Goal: Transaction & Acquisition: Purchase product/service

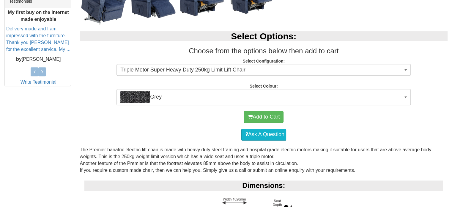
scroll to position [267, 0]
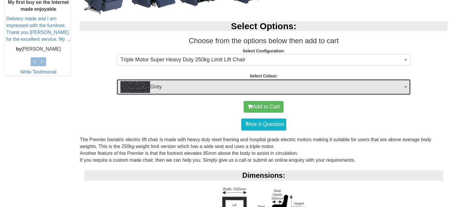
click at [407, 86] on button "Grey" at bounding box center [264, 87] width 294 height 16
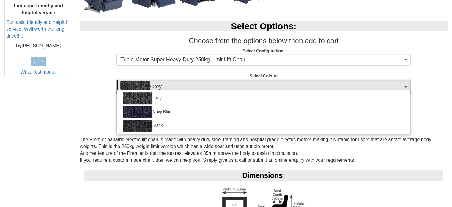
click at [407, 86] on button "Grey" at bounding box center [264, 87] width 294 height 16
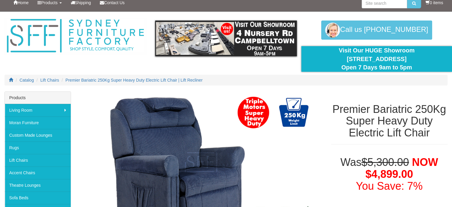
scroll to position [0, 0]
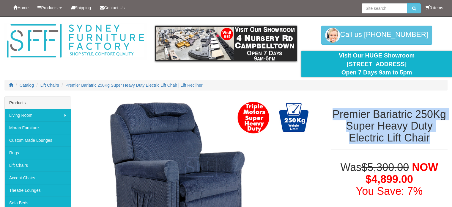
drag, startPoint x: 333, startPoint y: 112, endPoint x: 420, endPoint y: 133, distance: 89.6
click at [449, 150] on div "Premier Bariatric 250Kg Super Heavy Duty Electric Lift Chair" at bounding box center [390, 125] width 126 height 59
